Goal: Transaction & Acquisition: Download file/media

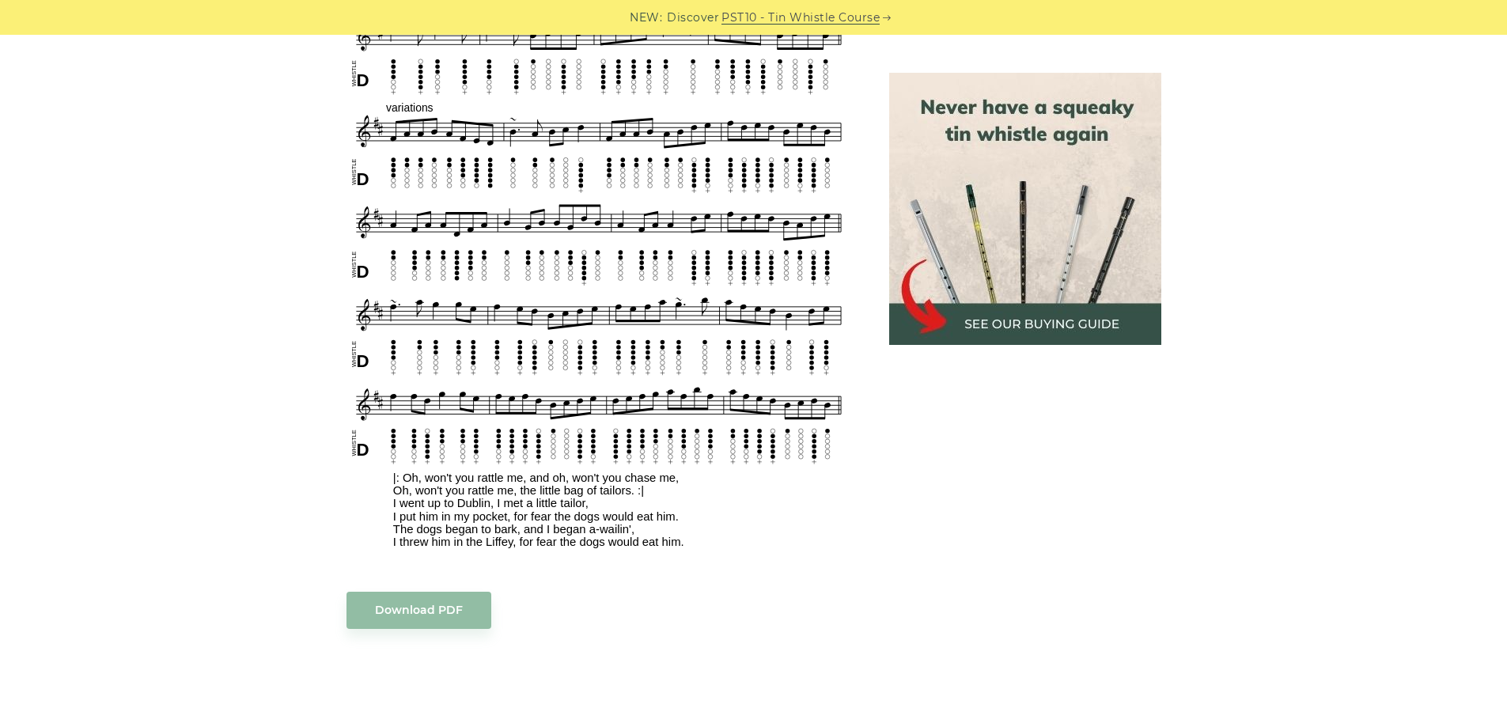
scroll to position [1108, 0]
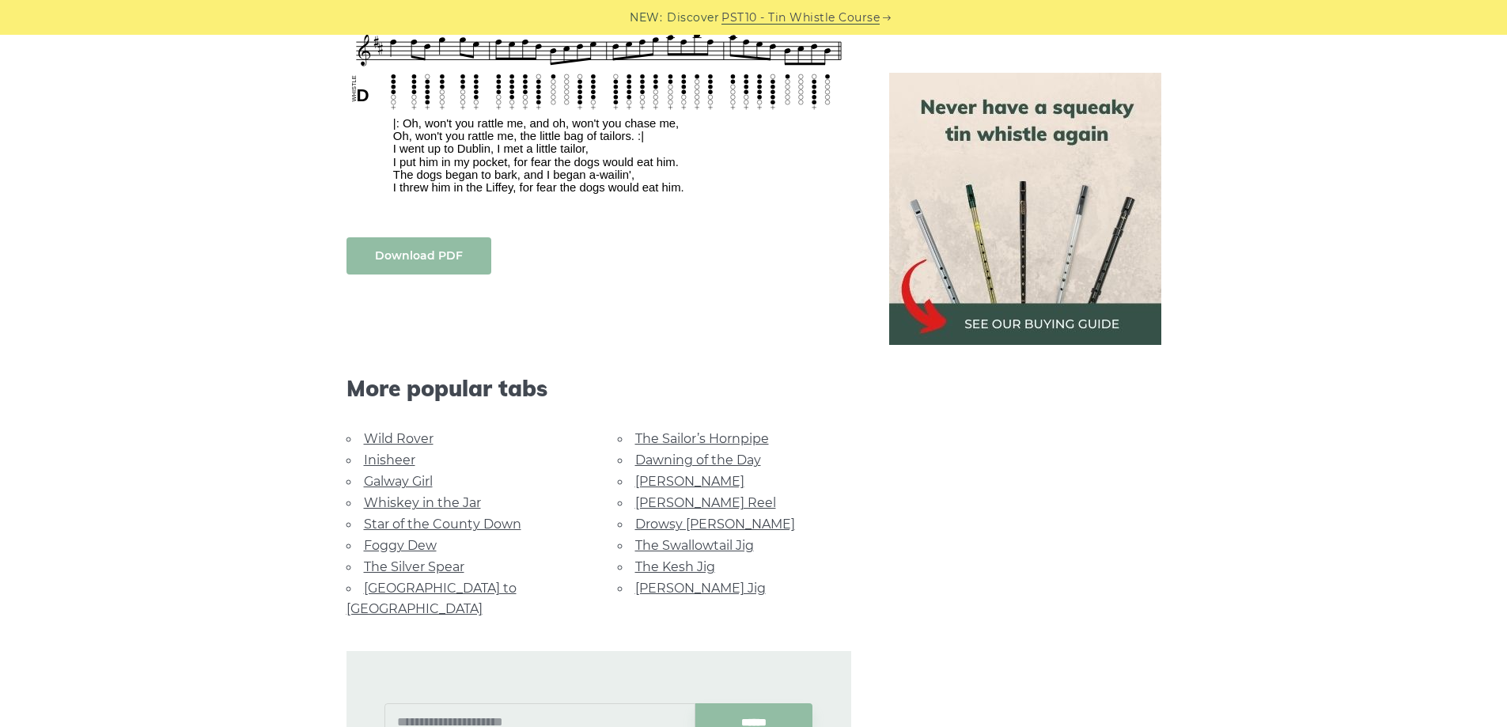
click at [423, 252] on link "Download PDF" at bounding box center [419, 255] width 145 height 37
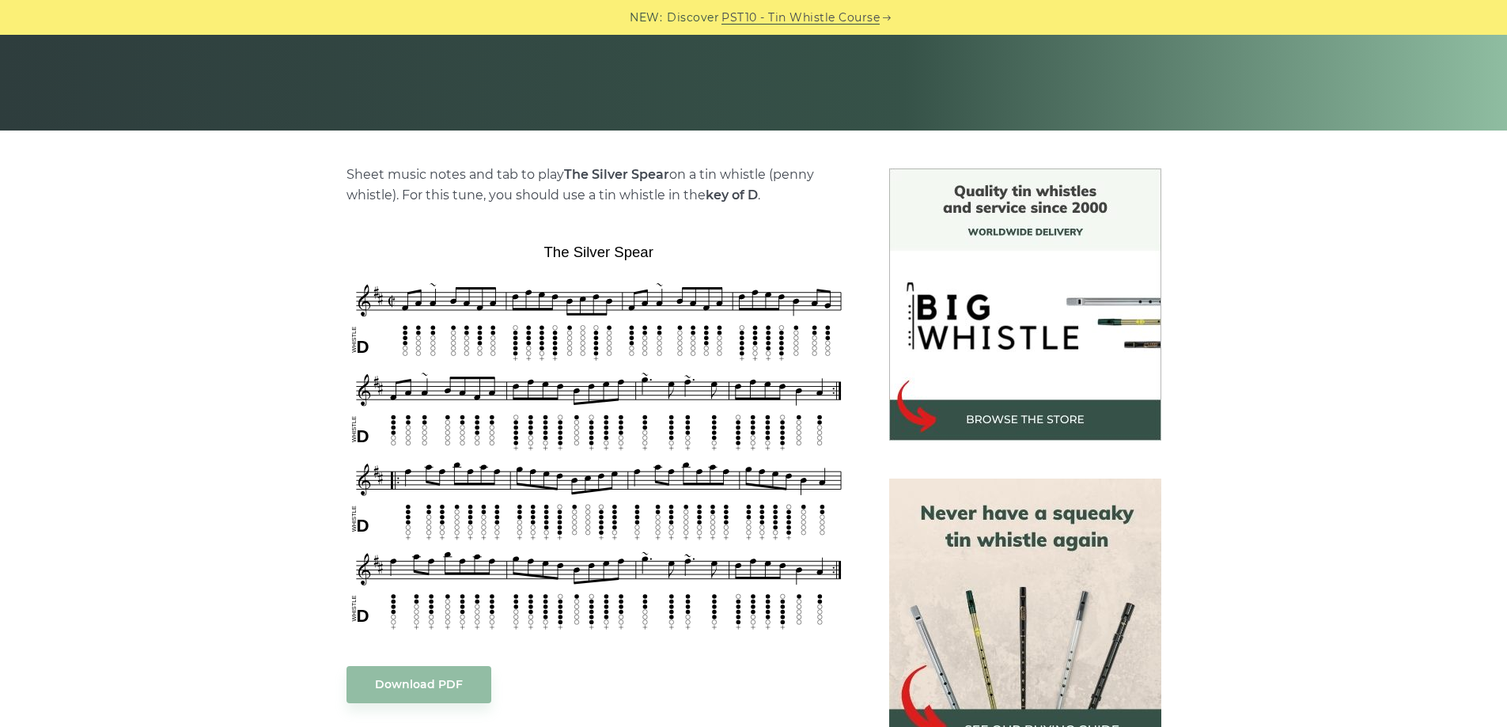
scroll to position [317, 0]
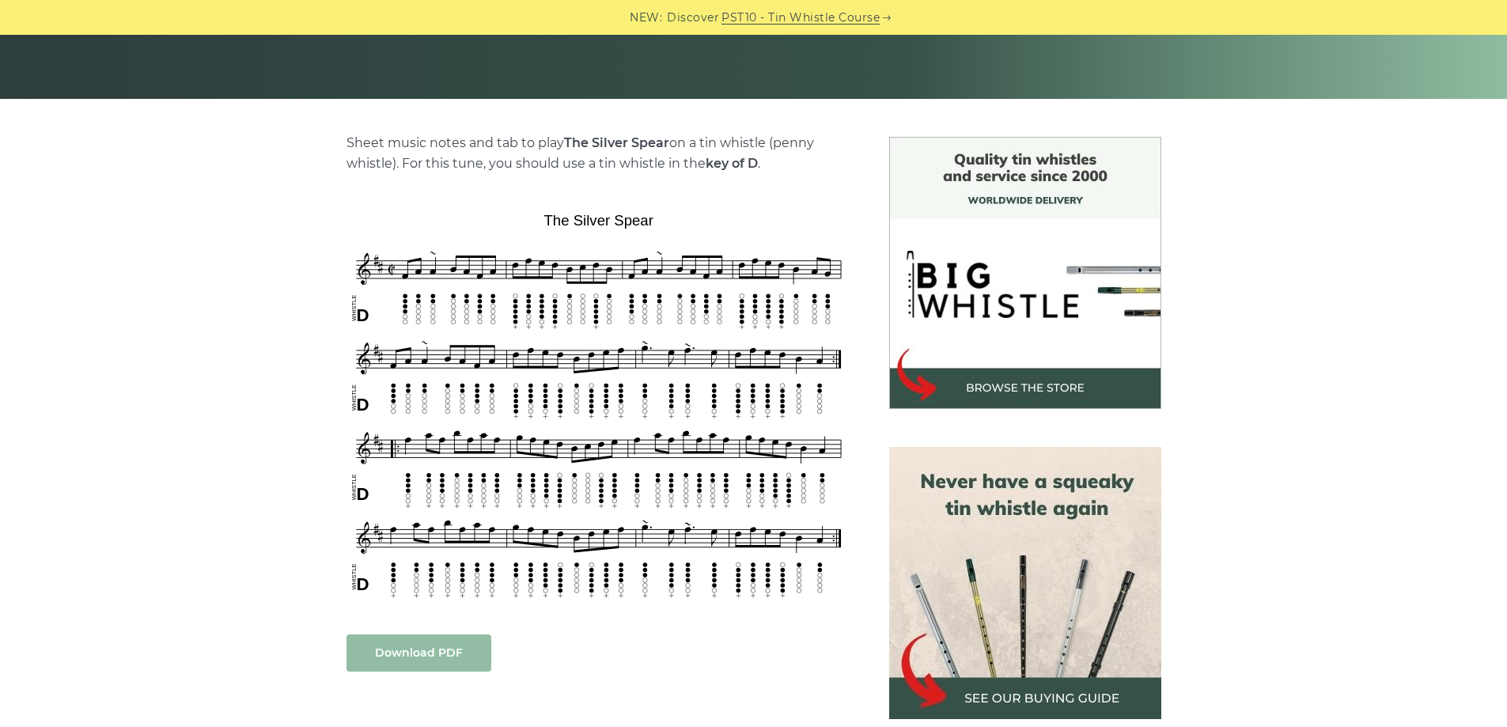
click at [418, 643] on link "Download PDF" at bounding box center [419, 653] width 145 height 37
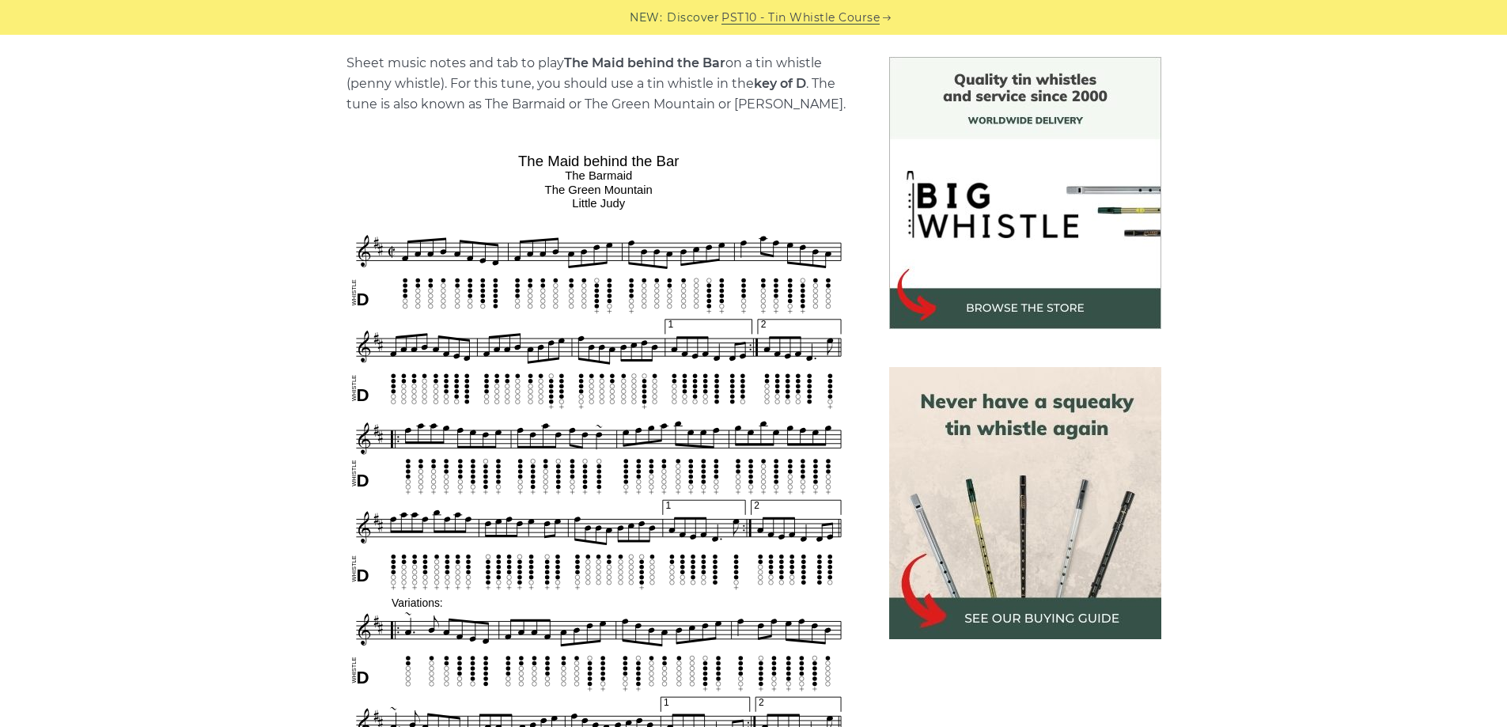
scroll to position [396, 0]
